Goal: Information Seeking & Learning: Learn about a topic

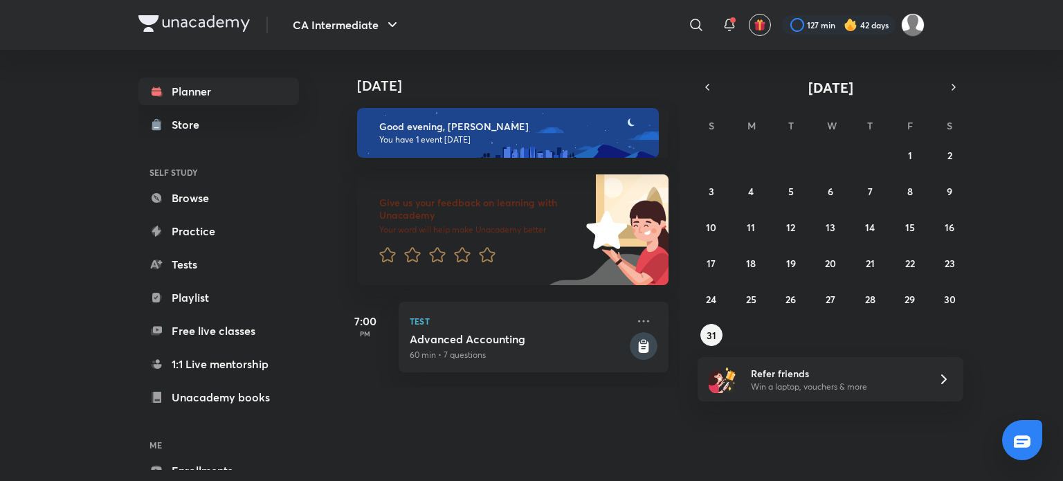
click at [169, 18] on img at bounding box center [193, 23] width 111 height 17
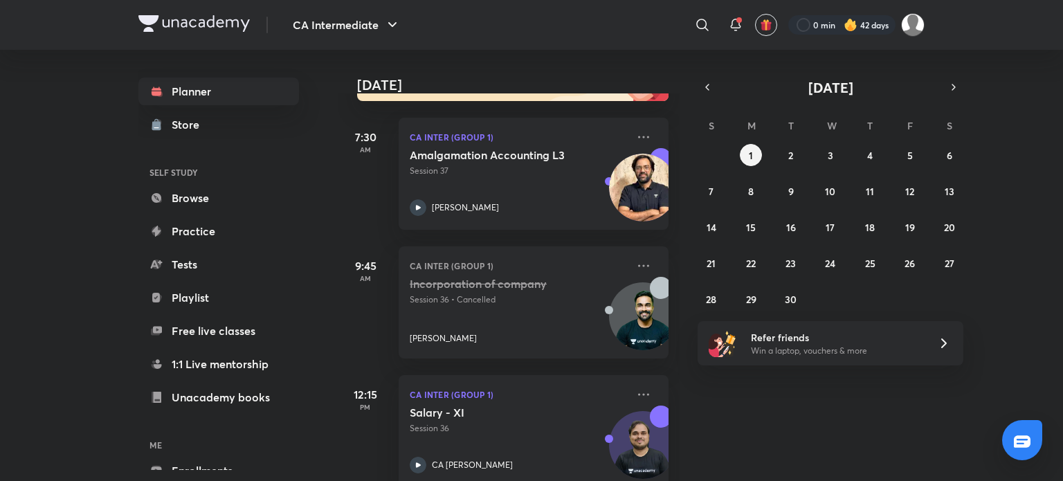
scroll to position [303, 0]
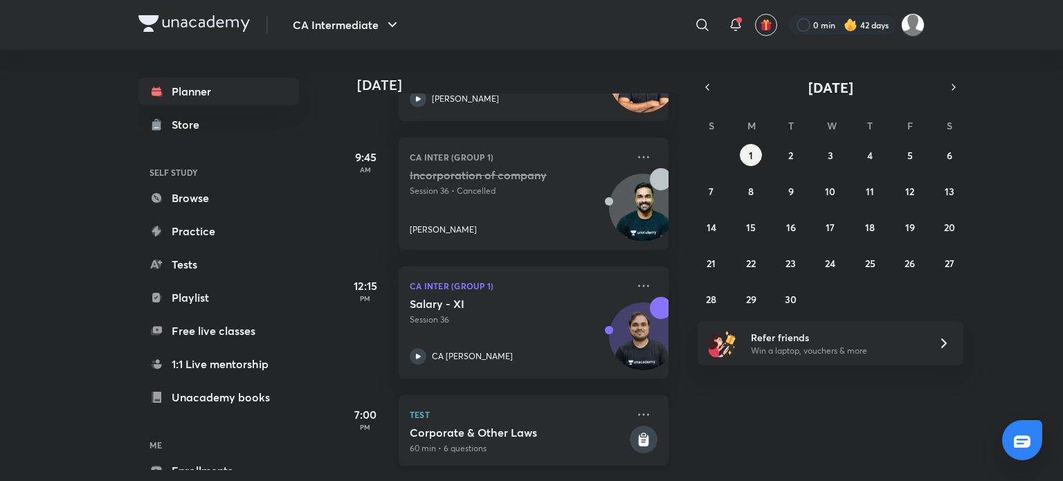
click at [630, 426] on icon at bounding box center [644, 440] width 28 height 28
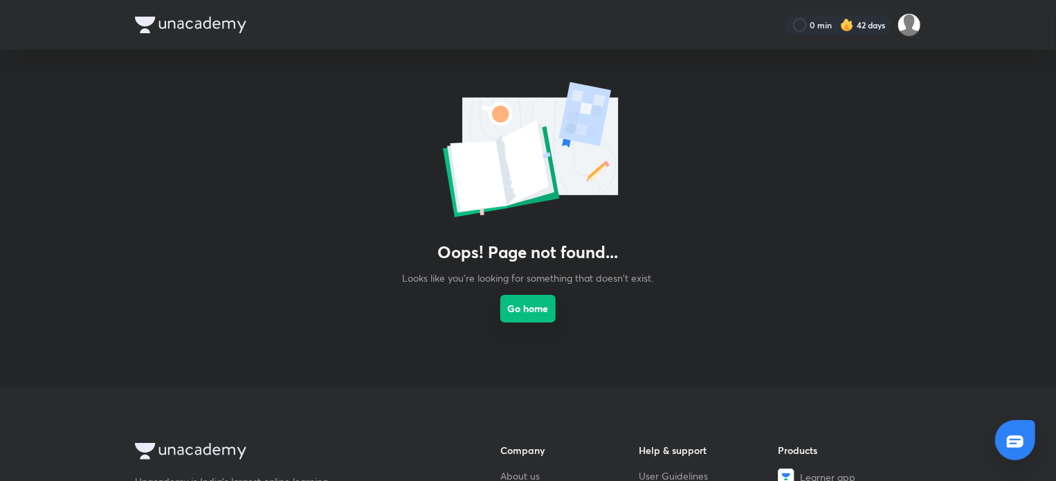
click at [542, 309] on button "Go home" at bounding box center [527, 309] width 55 height 28
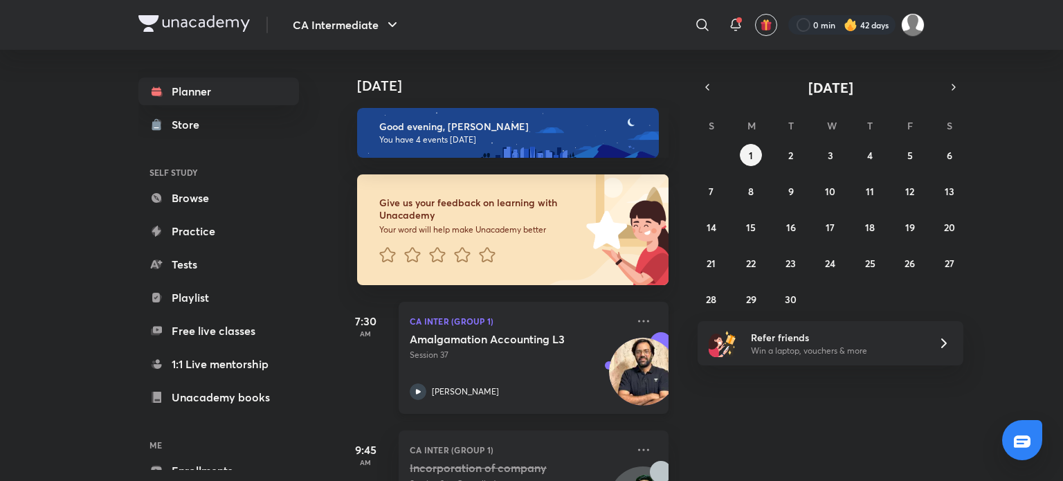
scroll to position [303, 0]
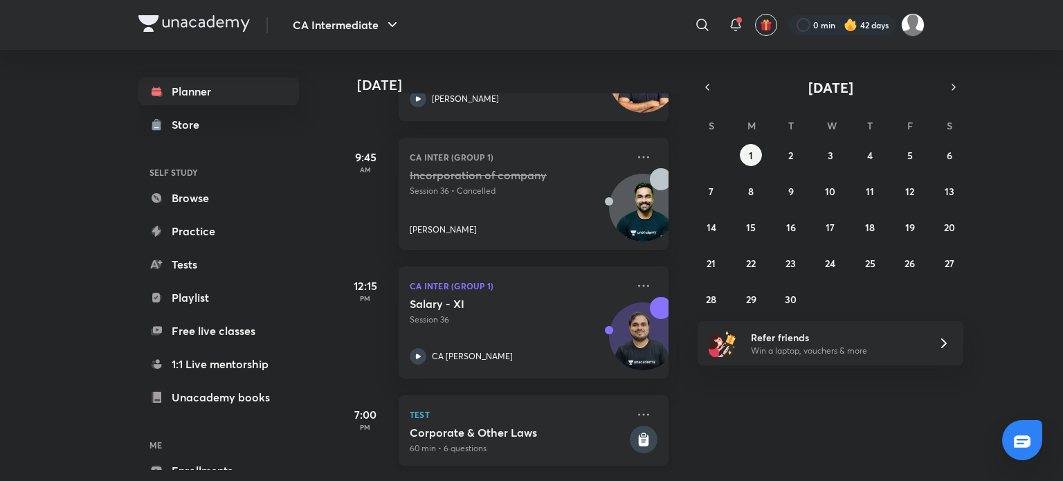
click at [631, 428] on rect at bounding box center [644, 440] width 28 height 28
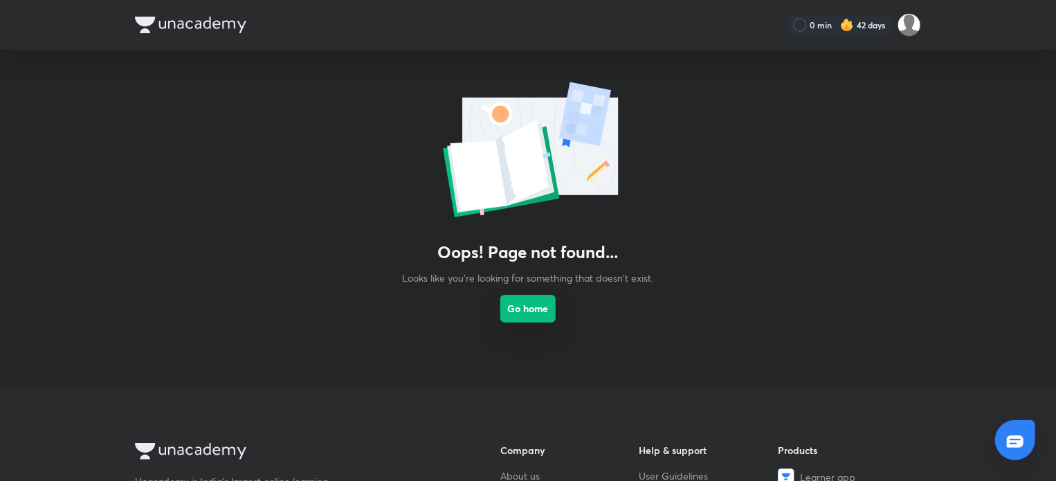
click at [520, 309] on button "Go home" at bounding box center [527, 309] width 55 height 28
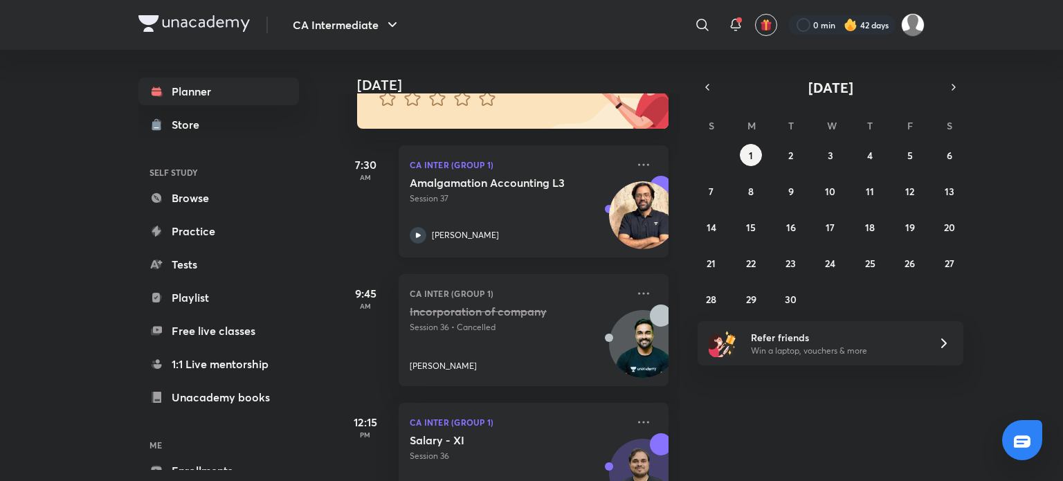
scroll to position [277, 0]
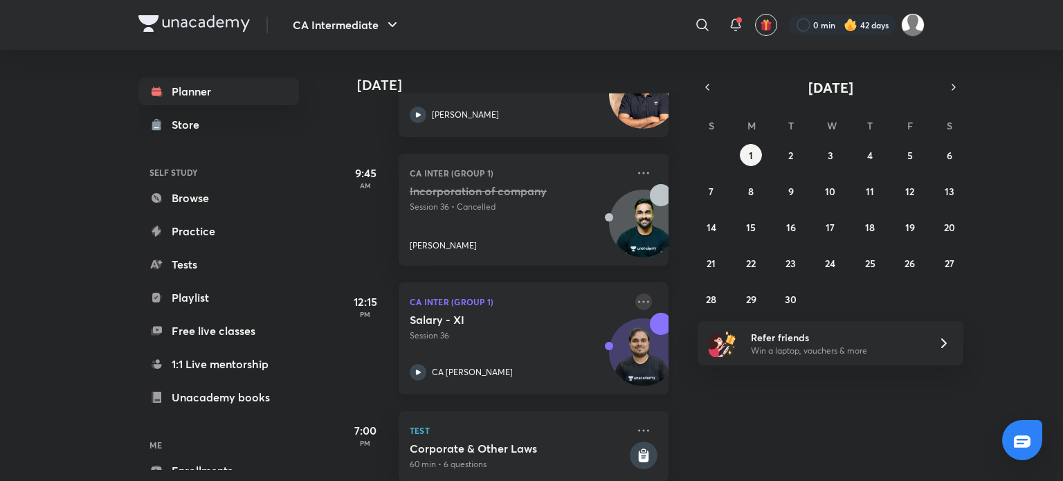
click at [640, 303] on div "CA Inter (Group 1) Salary - XI Session 36 CA [PERSON_NAME]" at bounding box center [534, 338] width 270 height 112
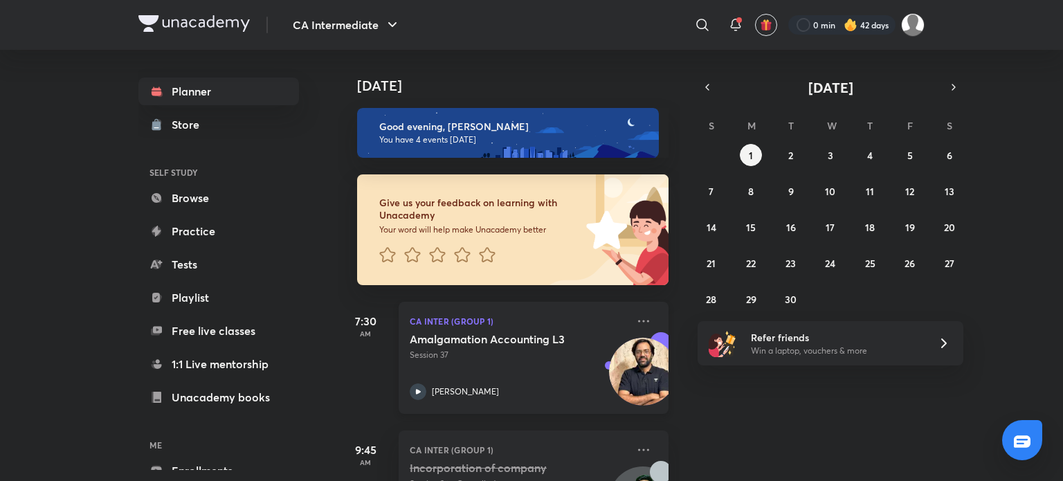
click at [413, 379] on div "Amalgamation Accounting L3 Session 37 [PERSON_NAME]" at bounding box center [518, 366] width 217 height 68
click at [468, 386] on p "[PERSON_NAME]" at bounding box center [465, 392] width 67 height 12
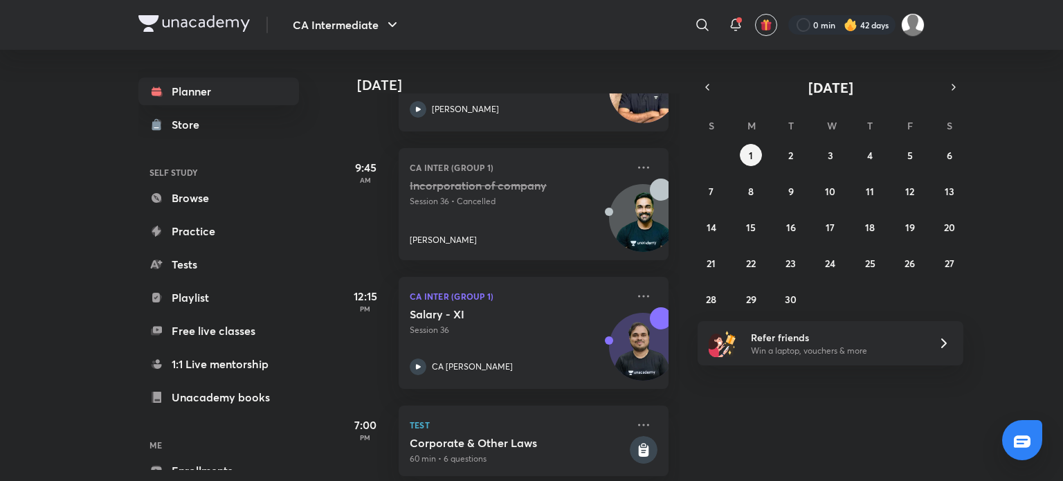
scroll to position [303, 0]
